Goal: Check status: Check status

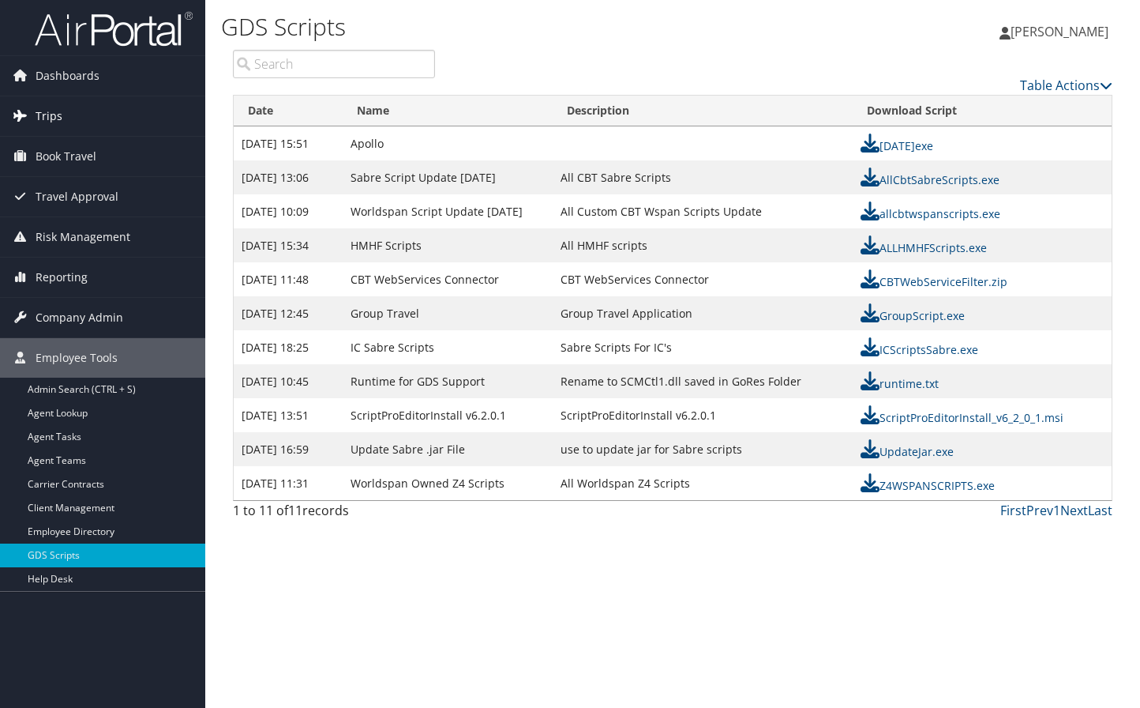
click at [39, 106] on span "Trips" at bounding box center [49, 115] width 27 height 39
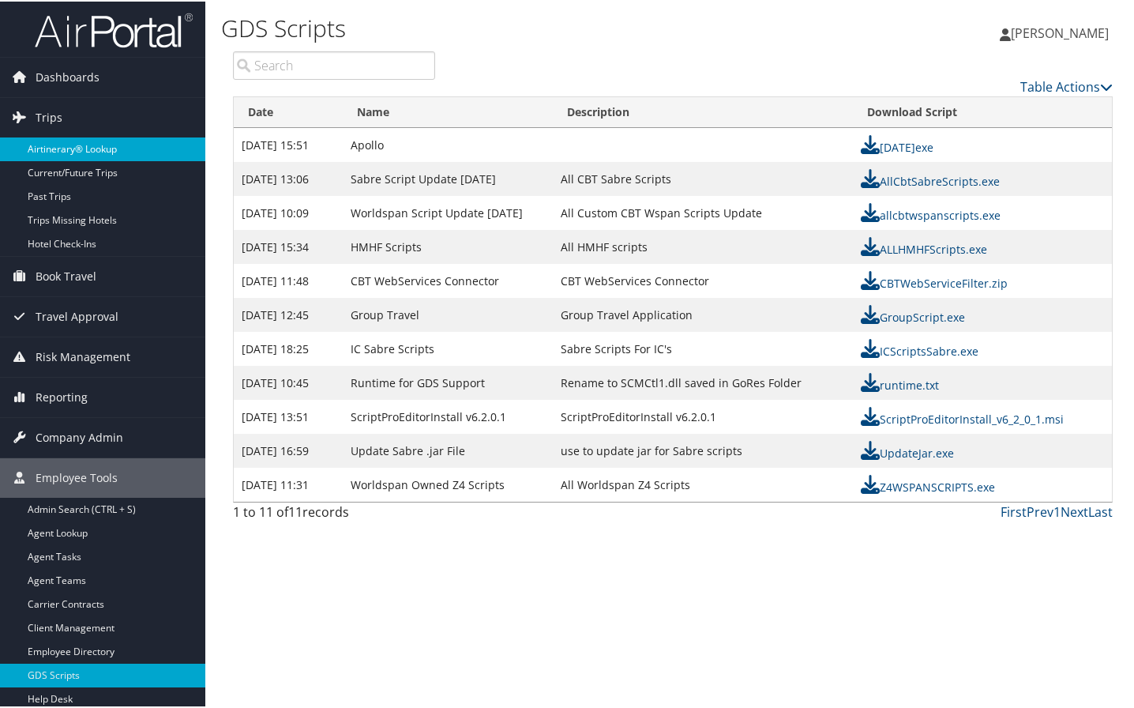
click at [63, 149] on link "Airtinerary® Lookup" at bounding box center [102, 148] width 205 height 24
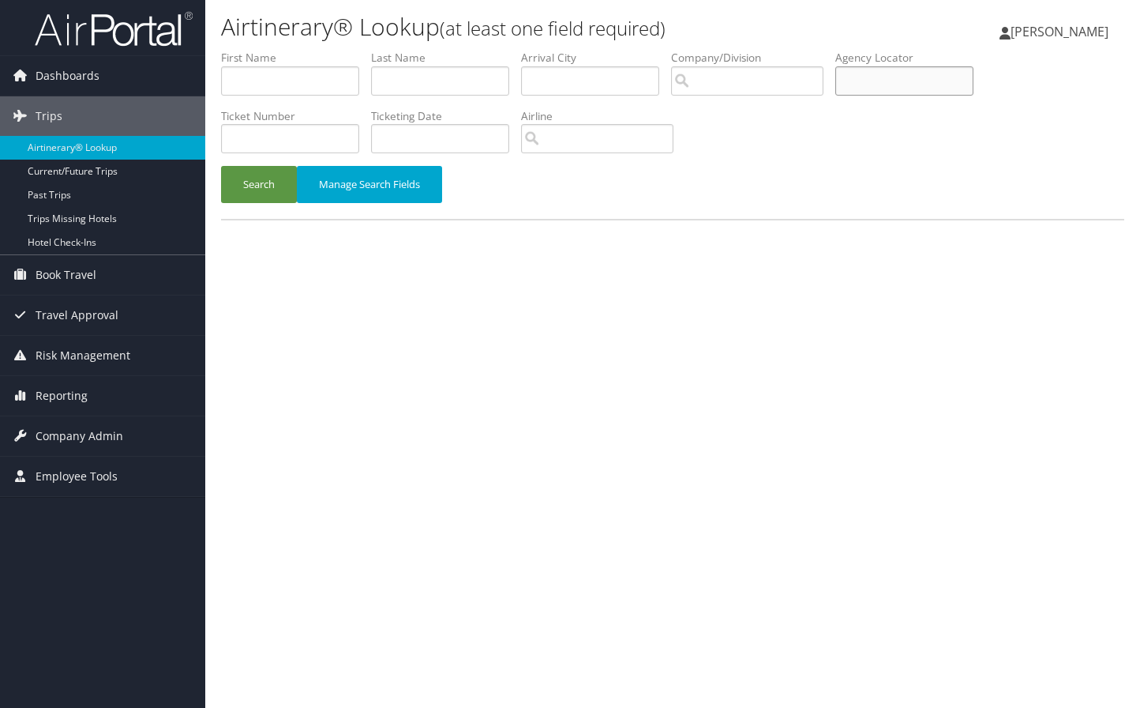
click at [869, 83] on input "text" at bounding box center [904, 80] width 138 height 29
type input "d4y7qr"
click at [221, 166] on button "Search" at bounding box center [259, 184] width 76 height 37
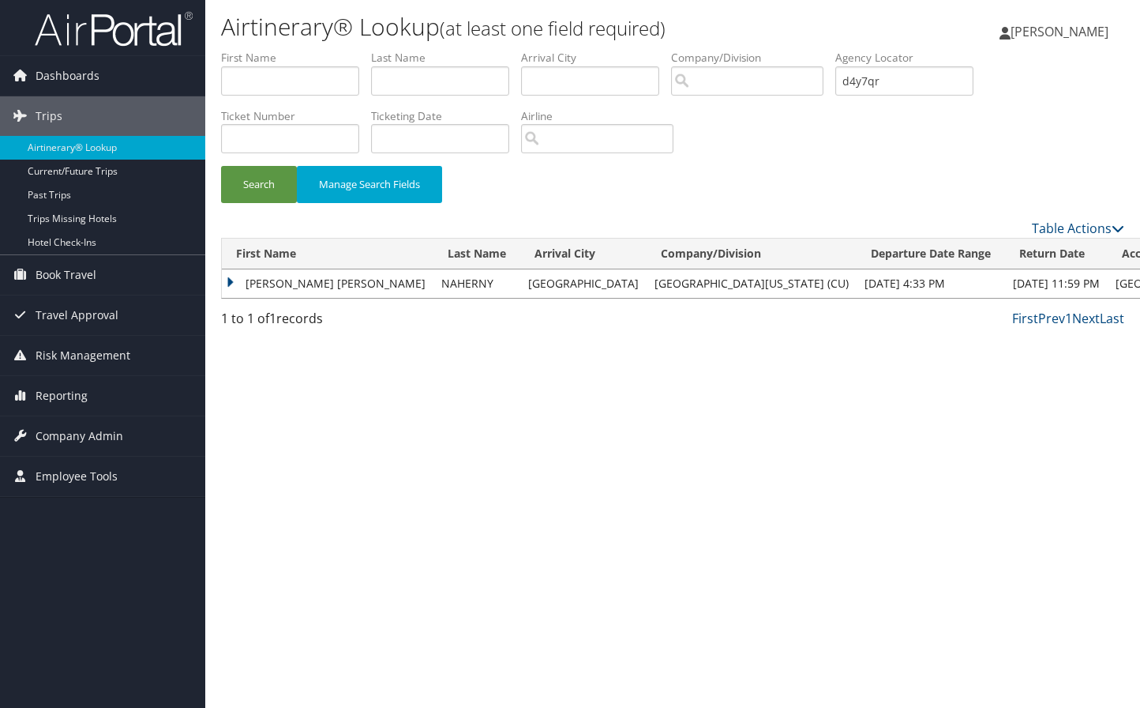
click at [304, 284] on td "KATHRYN ISABELLA" at bounding box center [328, 283] width 212 height 28
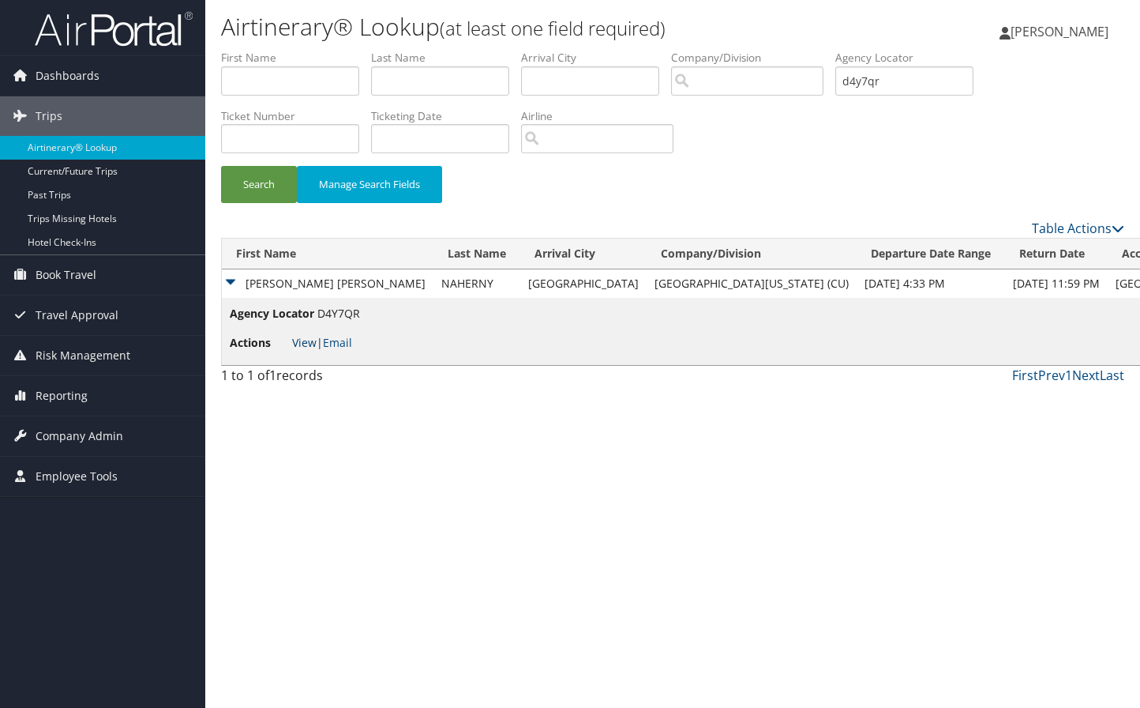
click at [303, 338] on link "View" at bounding box center [304, 342] width 24 height 15
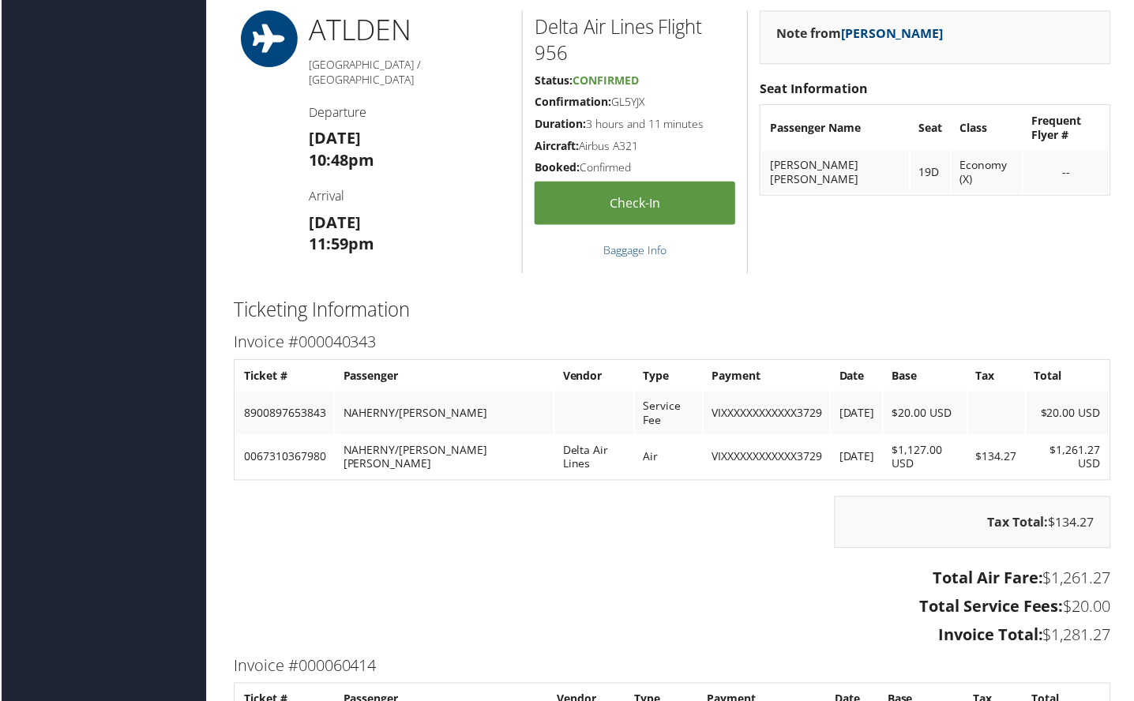
scroll to position [1974, 0]
click at [1085, 266] on div "Note from [PERSON_NAME] Seat Information Passenger Name Seat Class Frequent Fly…" at bounding box center [936, 141] width 377 height 264
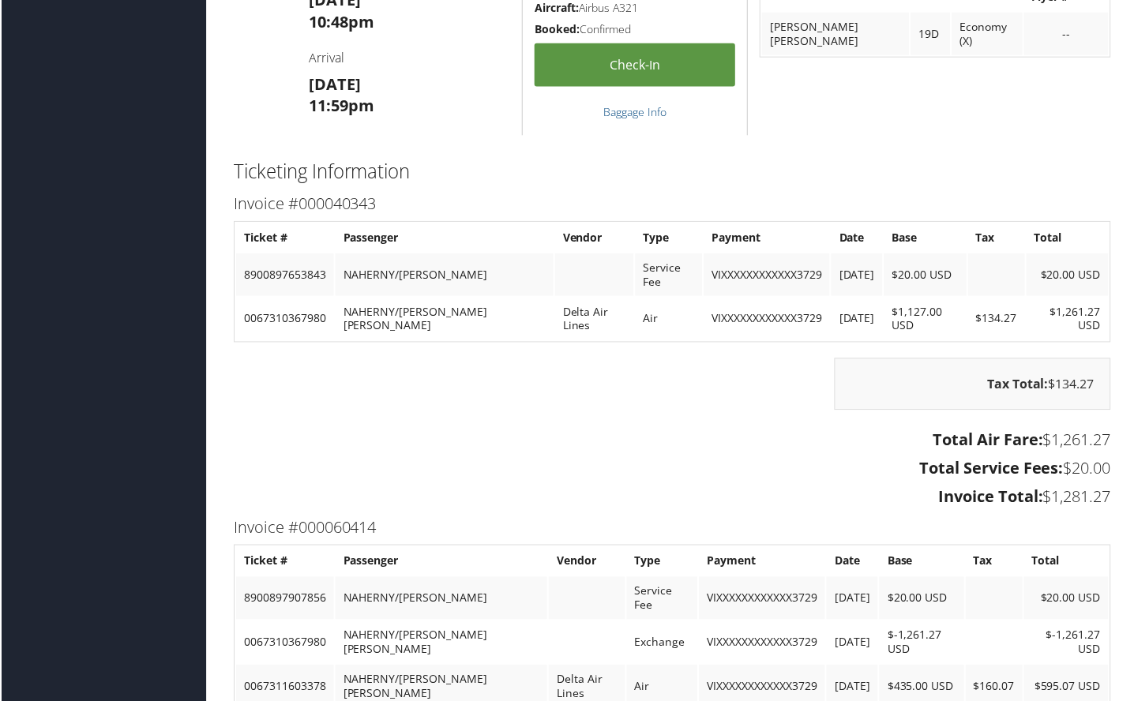
scroll to position [2448, 0]
